Goal: Task Accomplishment & Management: Use online tool/utility

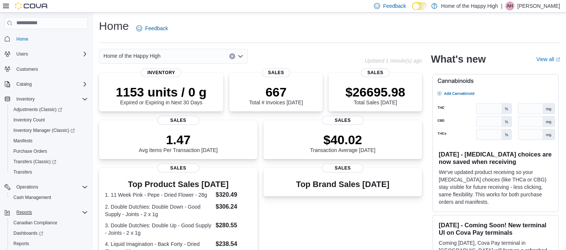
scroll to position [41, 0]
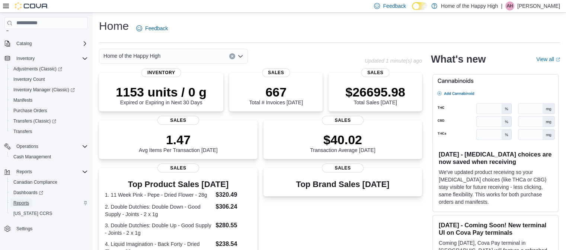
click at [24, 198] on span "Reports" at bounding box center [21, 202] width 16 height 9
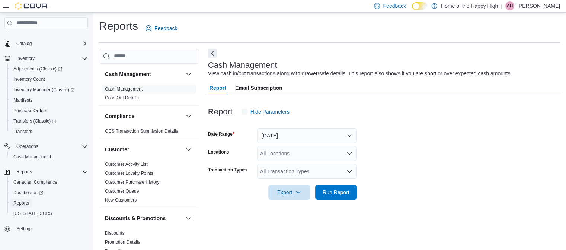
scroll to position [7, 0]
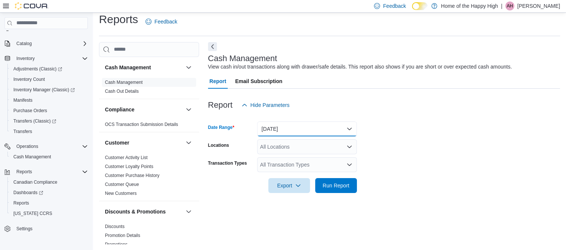
click at [299, 127] on button "[DATE]" at bounding box center [307, 128] width 100 height 15
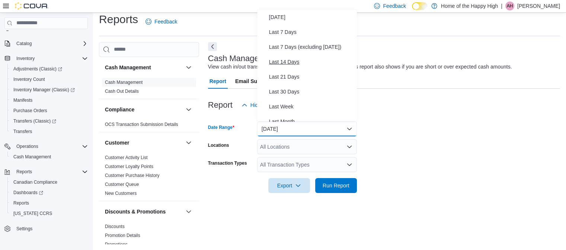
scroll to position [33, 0]
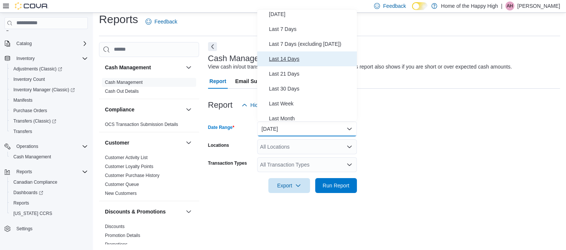
click at [296, 55] on span "Last 14 Days" at bounding box center [311, 58] width 85 height 9
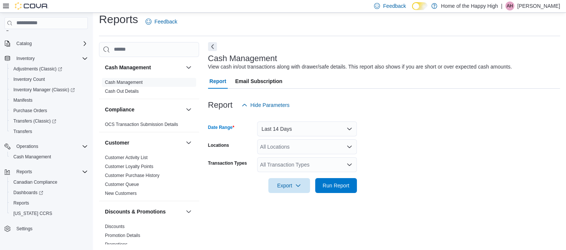
click at [274, 145] on div "All Locations" at bounding box center [307, 146] width 100 height 15
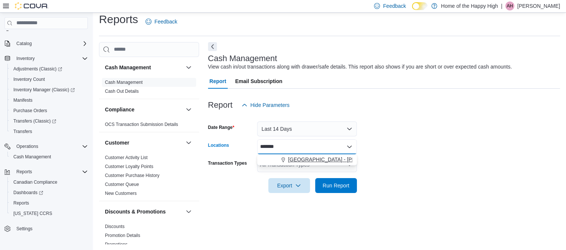
type input "*******"
click at [297, 155] on span "[GEOGRAPHIC_DATA] - [PERSON_NAME][GEOGRAPHIC_DATA] - Fire & Flower" at bounding box center [384, 158] width 192 height 7
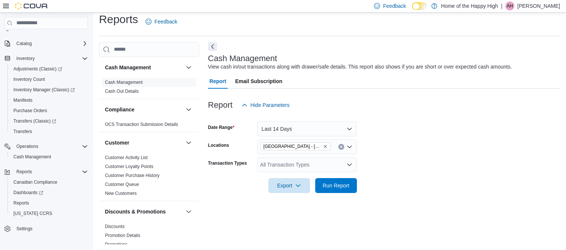
click at [410, 160] on form "Date Range Last 14 Days Locations [GEOGRAPHIC_DATA] - [PERSON_NAME][GEOGRAPHIC_…" at bounding box center [384, 152] width 352 height 80
click at [348, 179] on span "Run Report" at bounding box center [336, 184] width 33 height 15
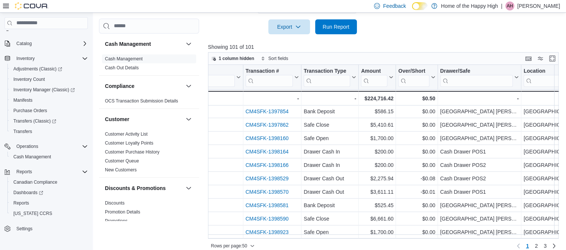
scroll to position [173, 0]
